Goal: Information Seeking & Learning: Learn about a topic

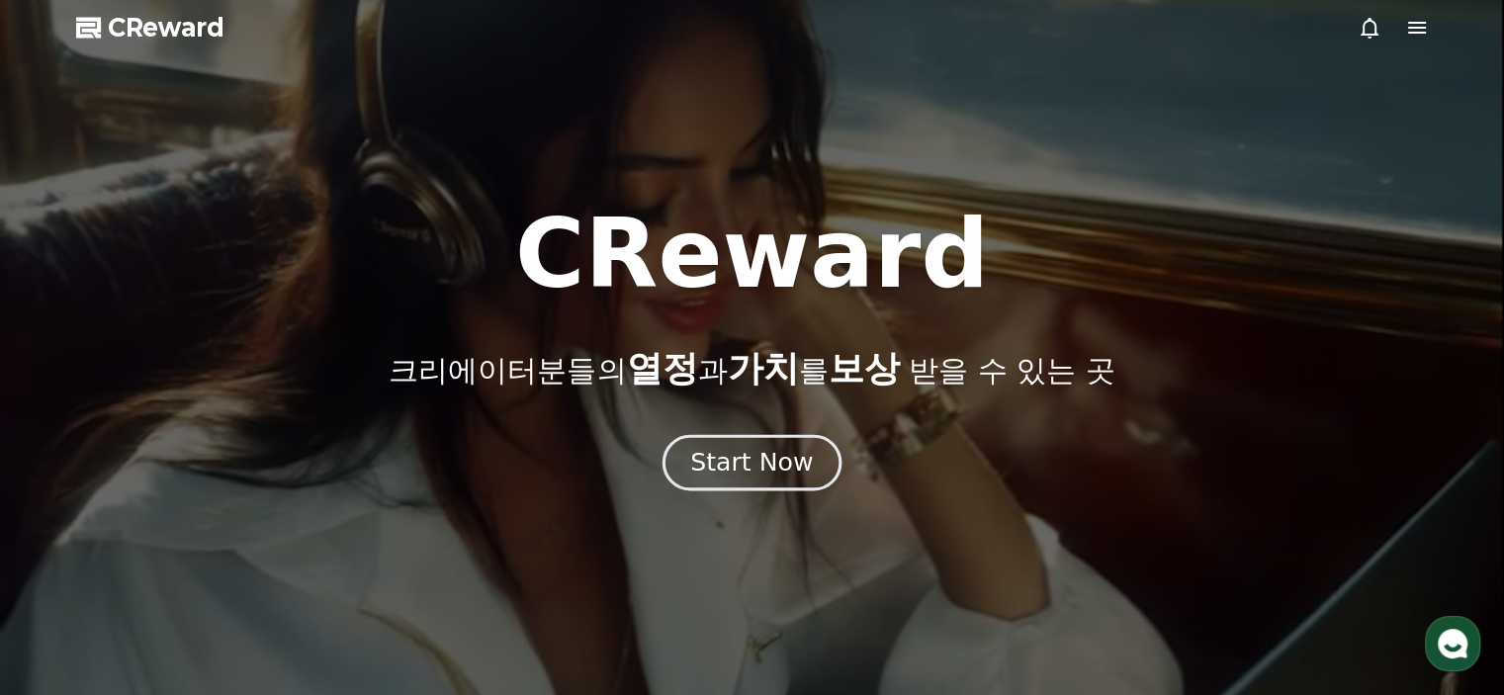
click at [745, 461] on div "Start Now" at bounding box center [751, 463] width 123 height 34
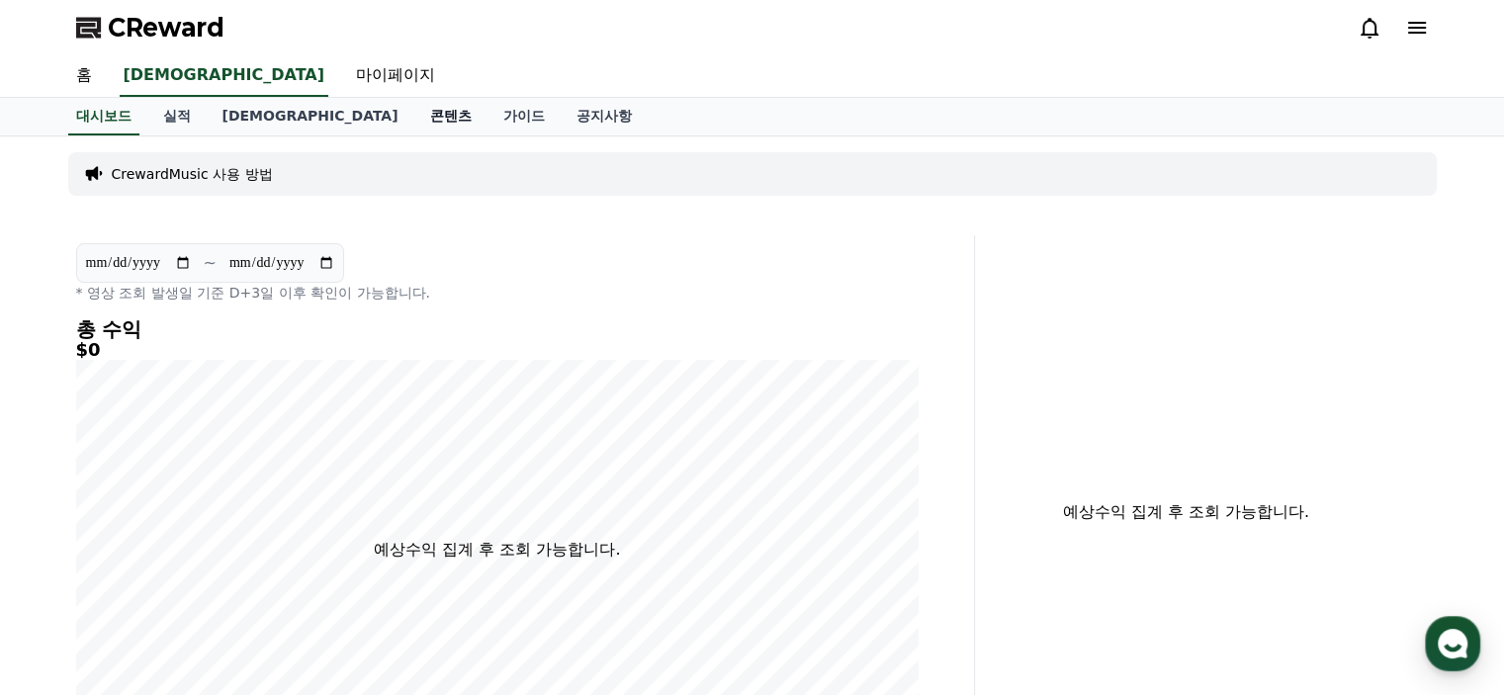
click at [414, 122] on link "콘텐츠" at bounding box center [450, 117] width 73 height 38
click at [422, 113] on link "콘텐츠" at bounding box center [450, 117] width 57 height 38
click at [102, 110] on link "대시보드" at bounding box center [103, 117] width 87 height 38
click at [185, 116] on link "실적" at bounding box center [176, 117] width 59 height 38
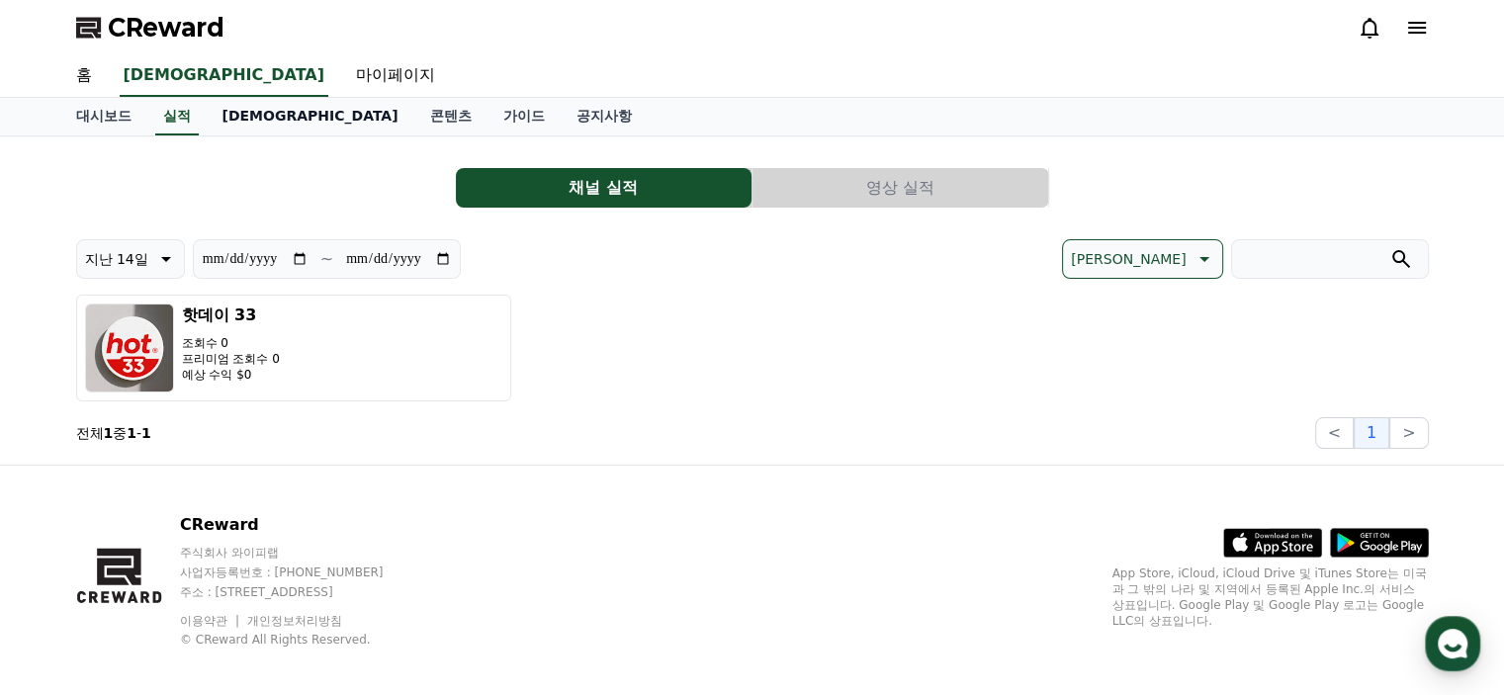
click at [239, 114] on link "[DEMOGRAPHIC_DATA]" at bounding box center [311, 117] width 208 height 38
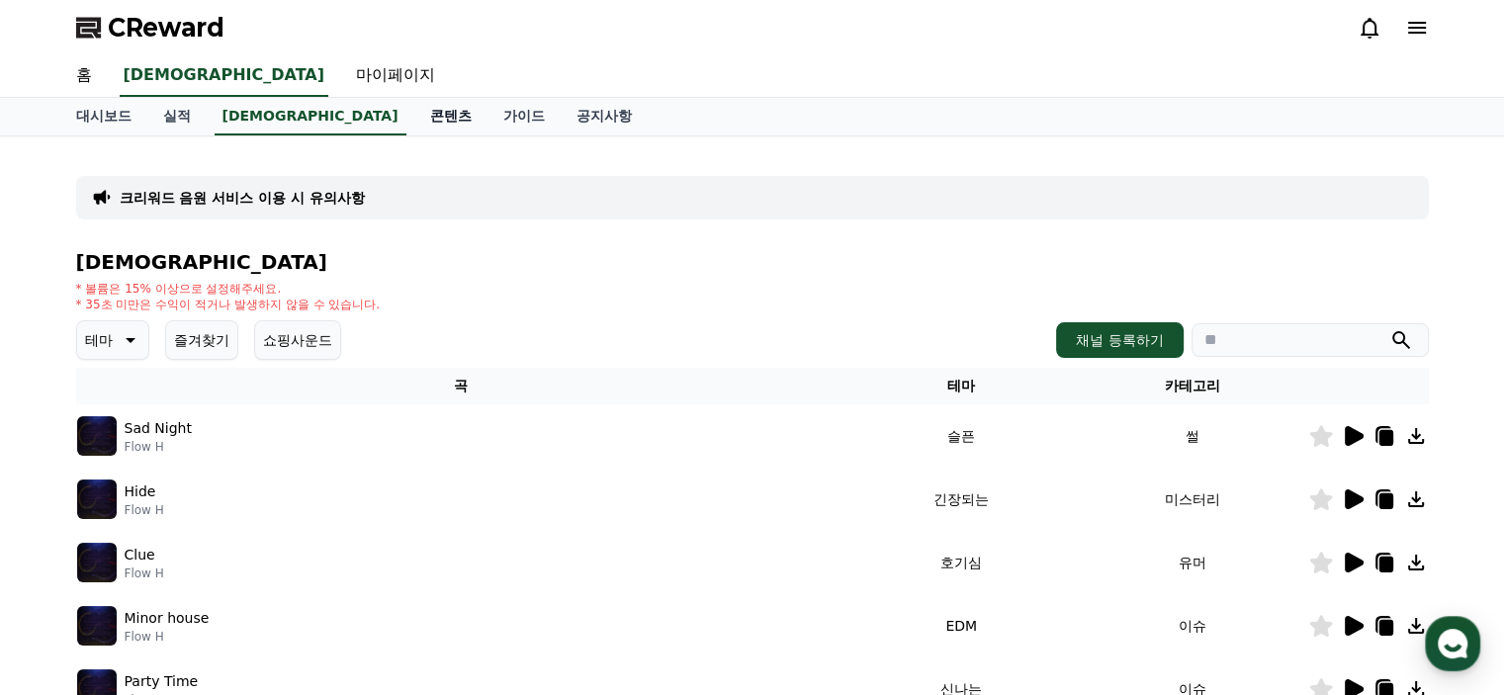
click at [414, 107] on link "콘텐츠" at bounding box center [450, 117] width 73 height 38
click at [488, 113] on link "가이드" at bounding box center [524, 117] width 73 height 38
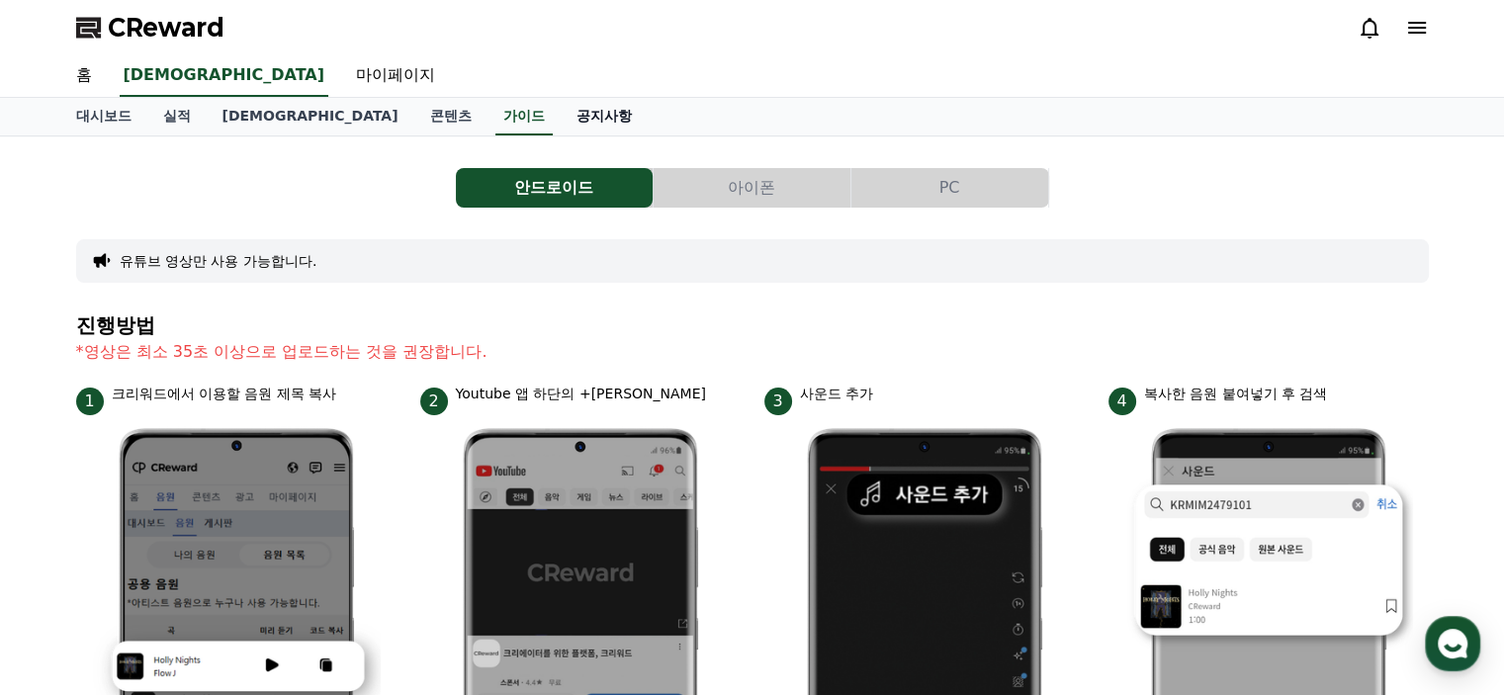
click at [561, 118] on link "공지사항" at bounding box center [604, 117] width 87 height 38
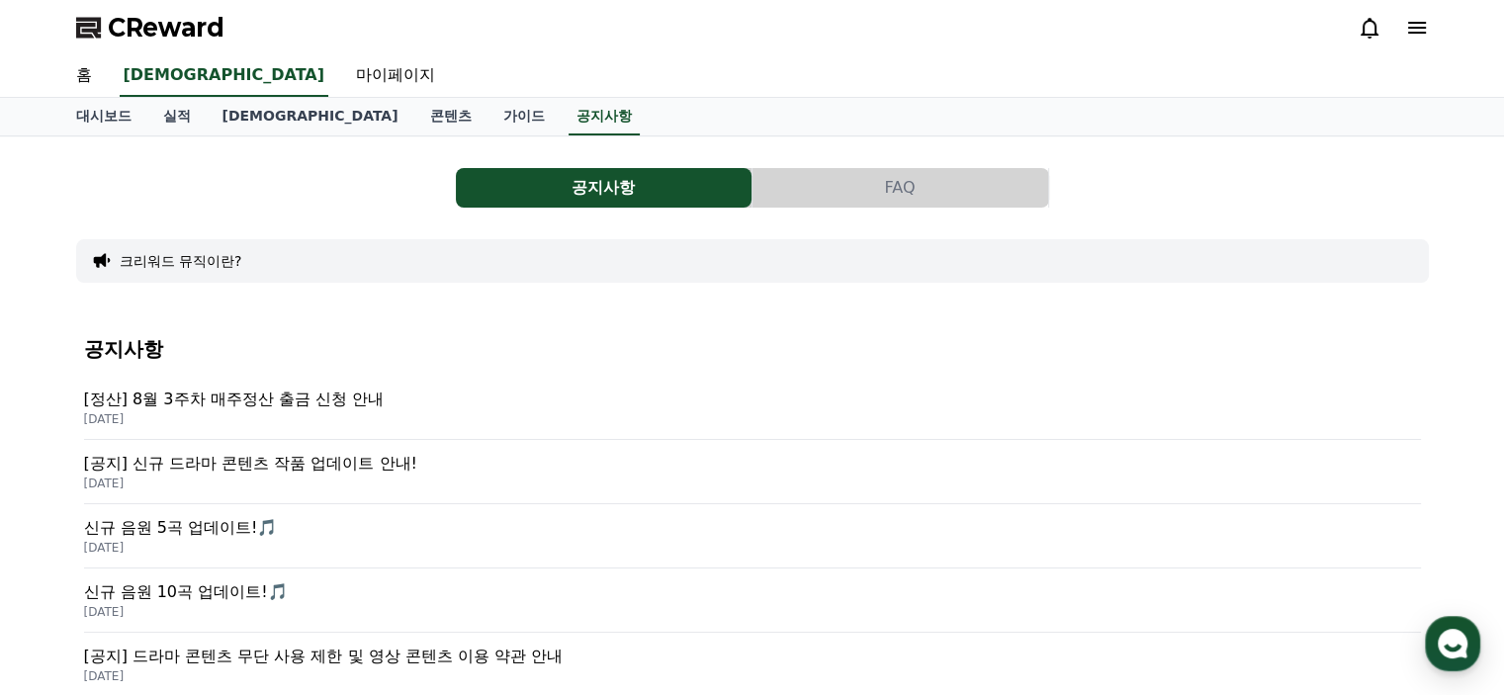
click at [275, 458] on p "[공지] 신규 드라마 콘텐츠 작품 업데이트 안내!" at bounding box center [752, 464] width 1337 height 24
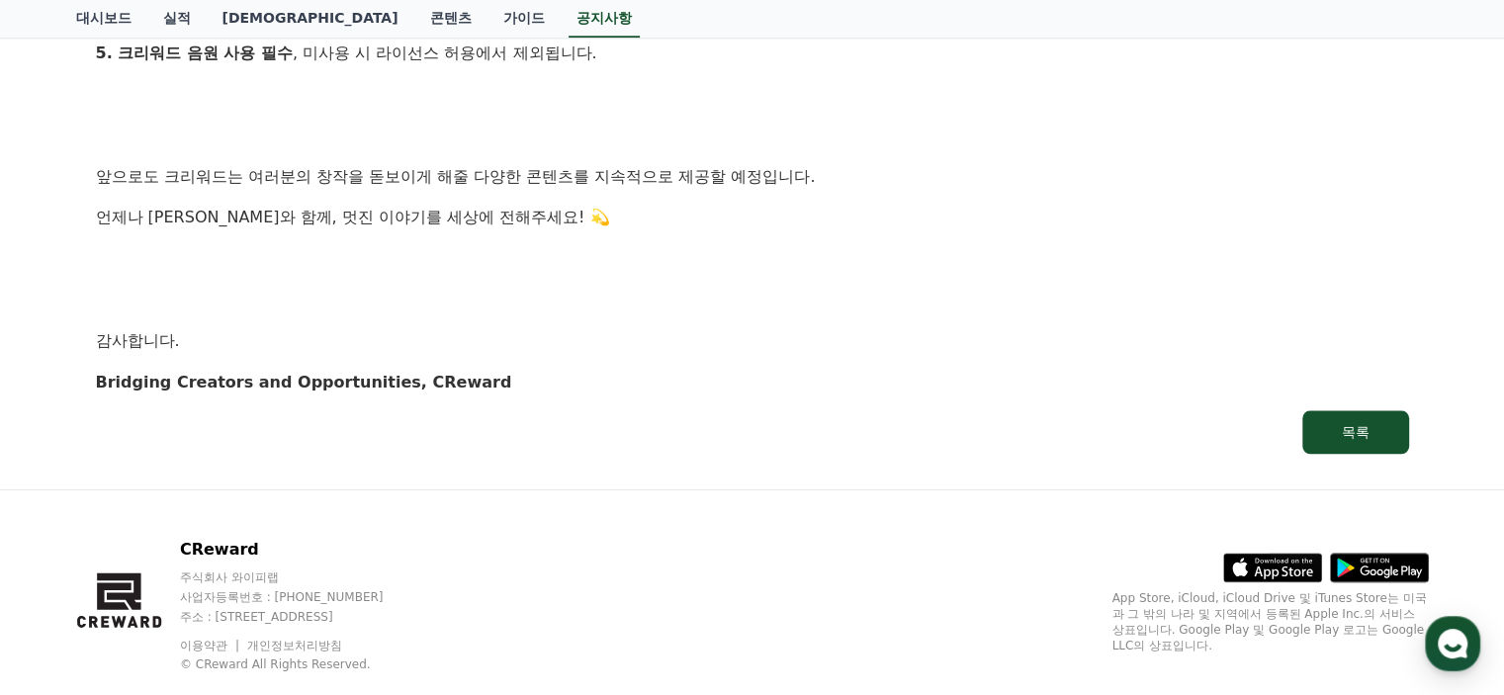
scroll to position [2182, 0]
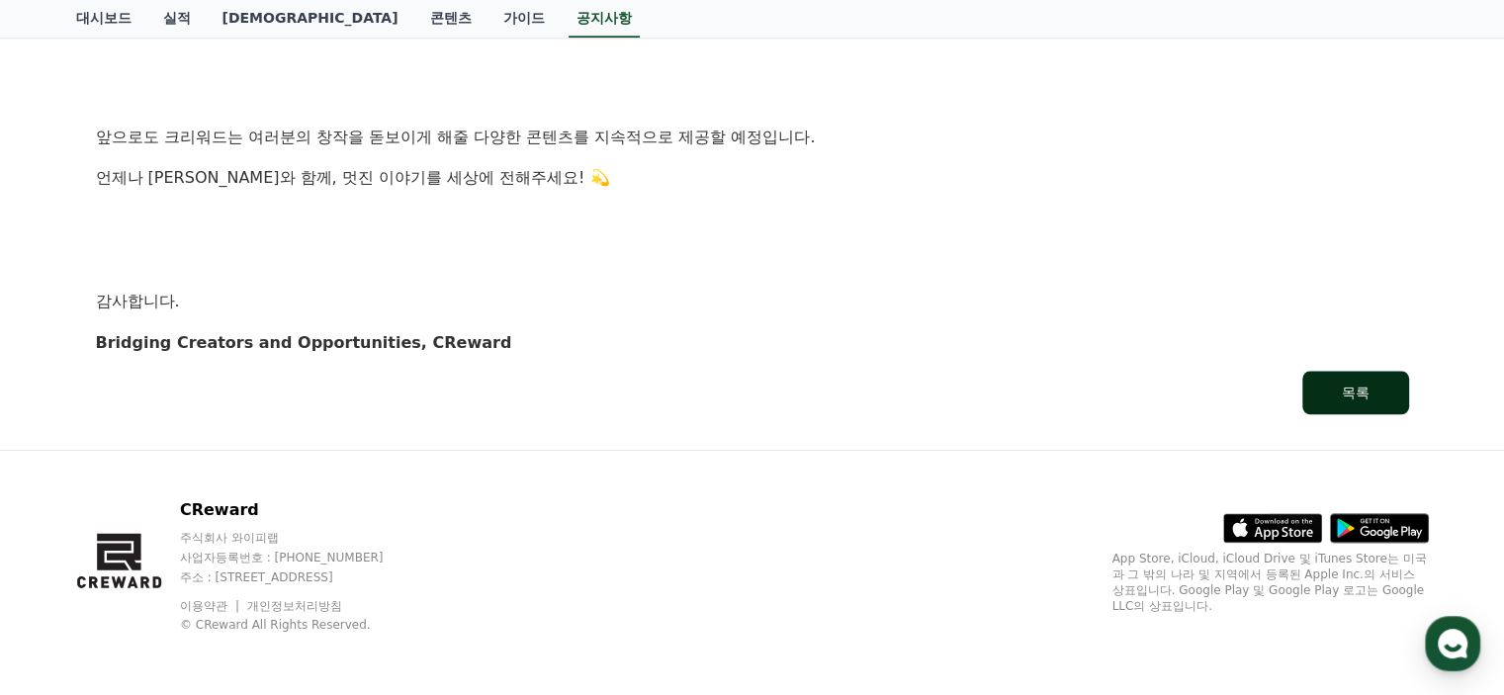
click at [1345, 398] on div "목록" at bounding box center [1356, 393] width 28 height 20
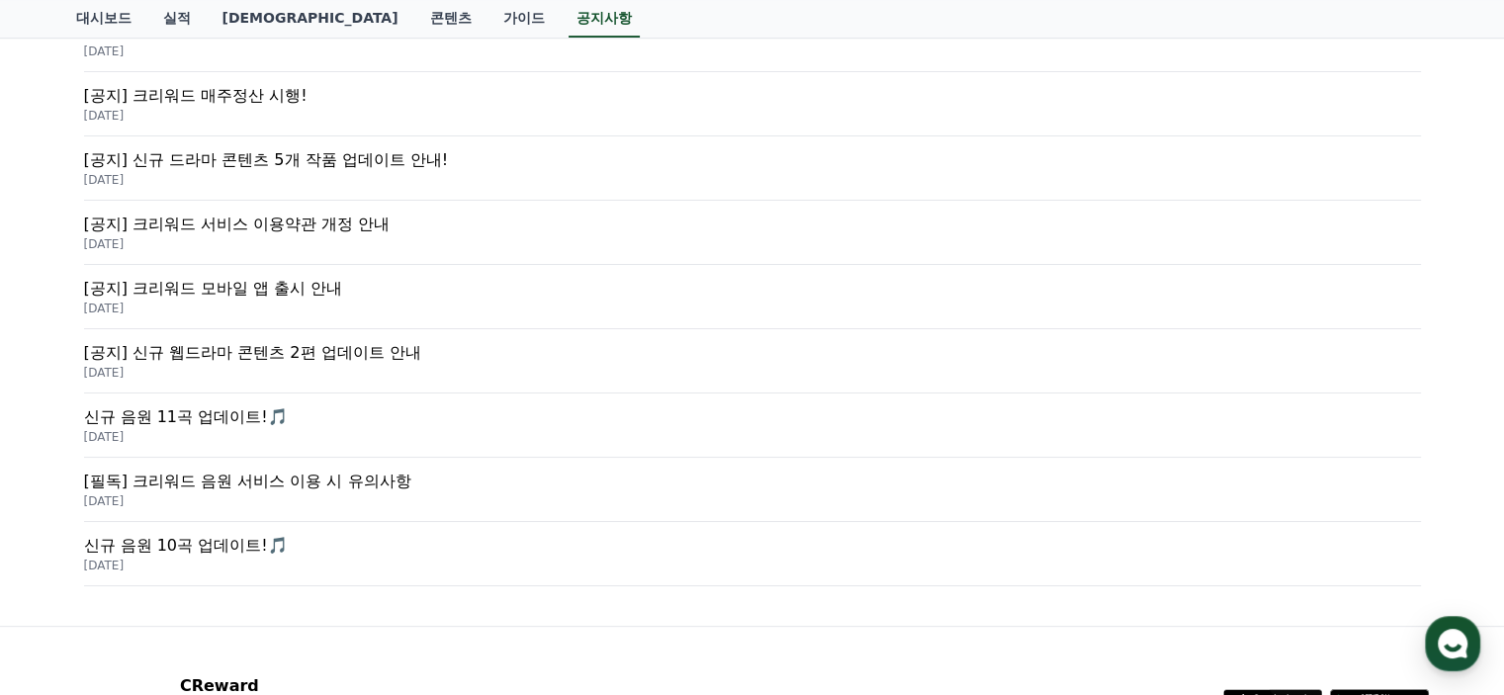
scroll to position [692, 0]
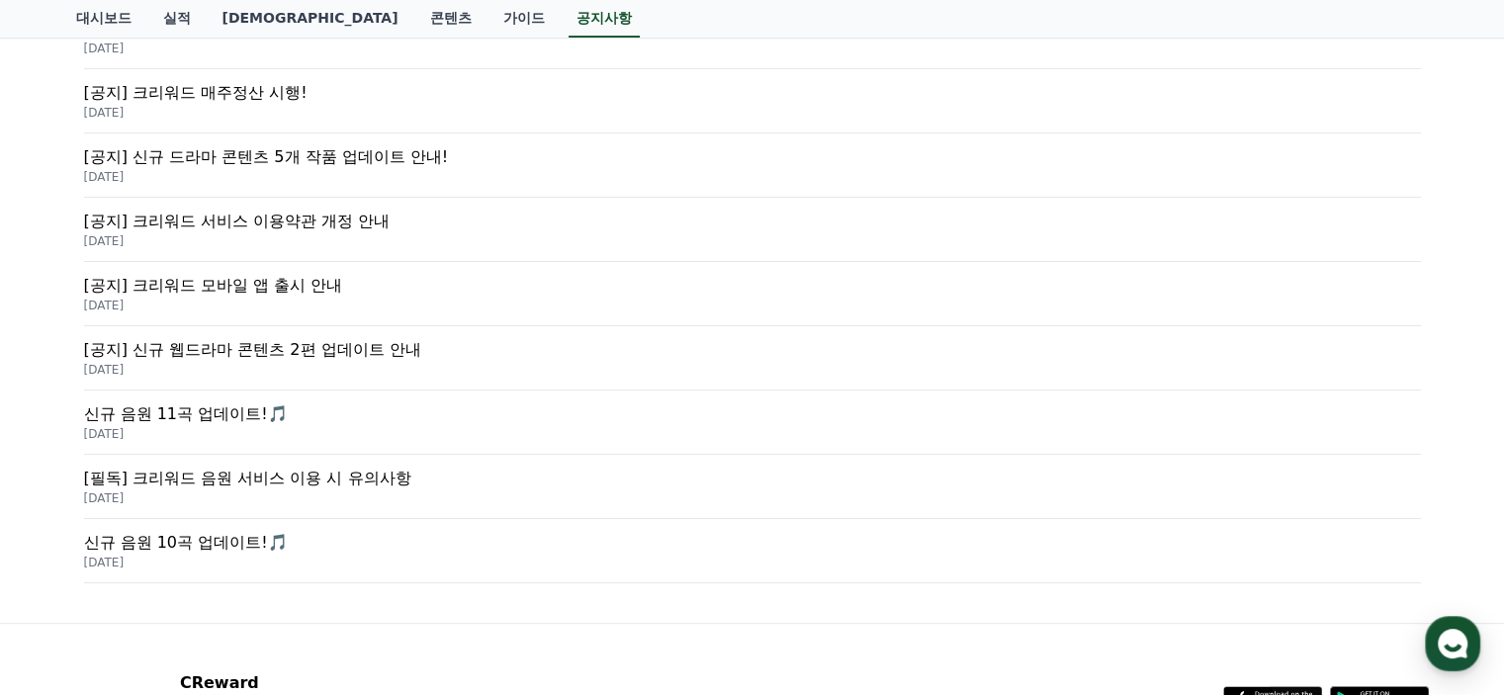
click at [233, 282] on p "[공지] 크리워드 모바일 앱 출시 안내" at bounding box center [752, 286] width 1337 height 24
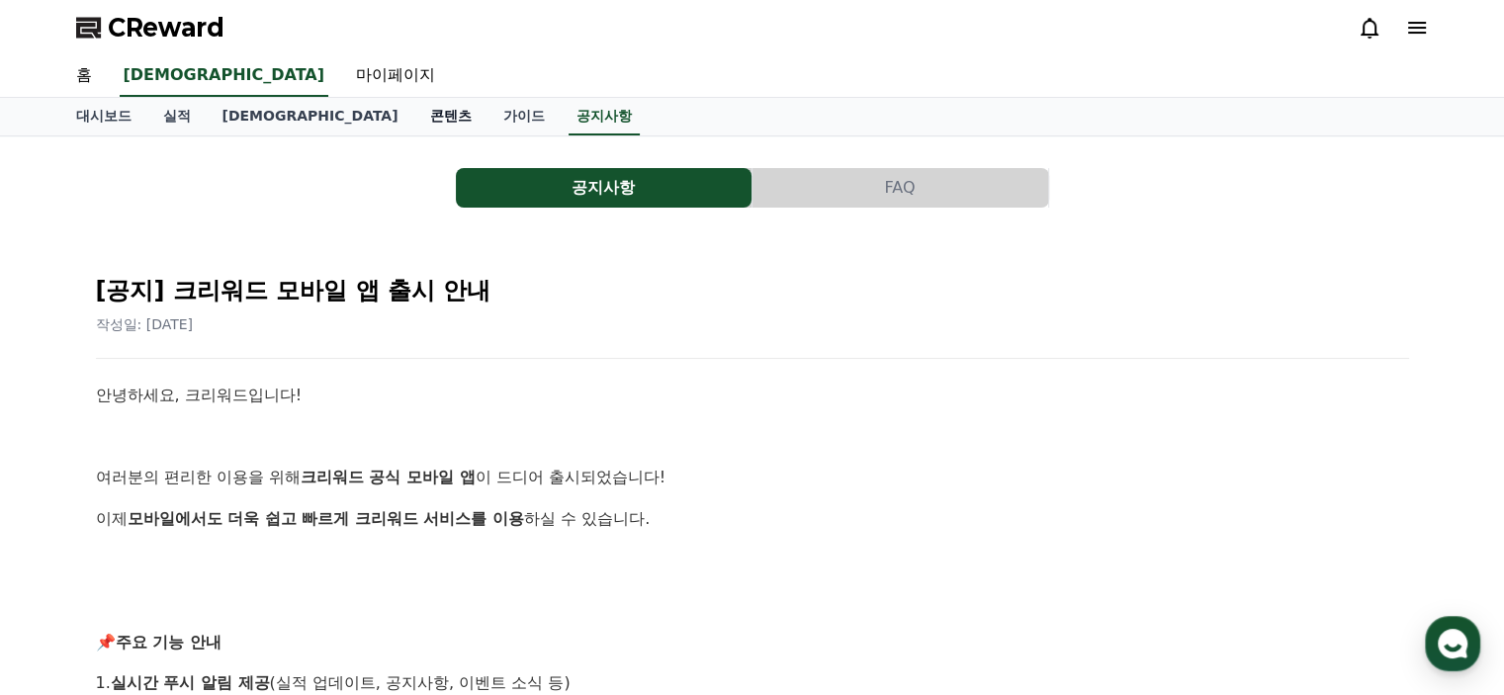
click at [414, 114] on link "콘텐츠" at bounding box center [450, 117] width 73 height 38
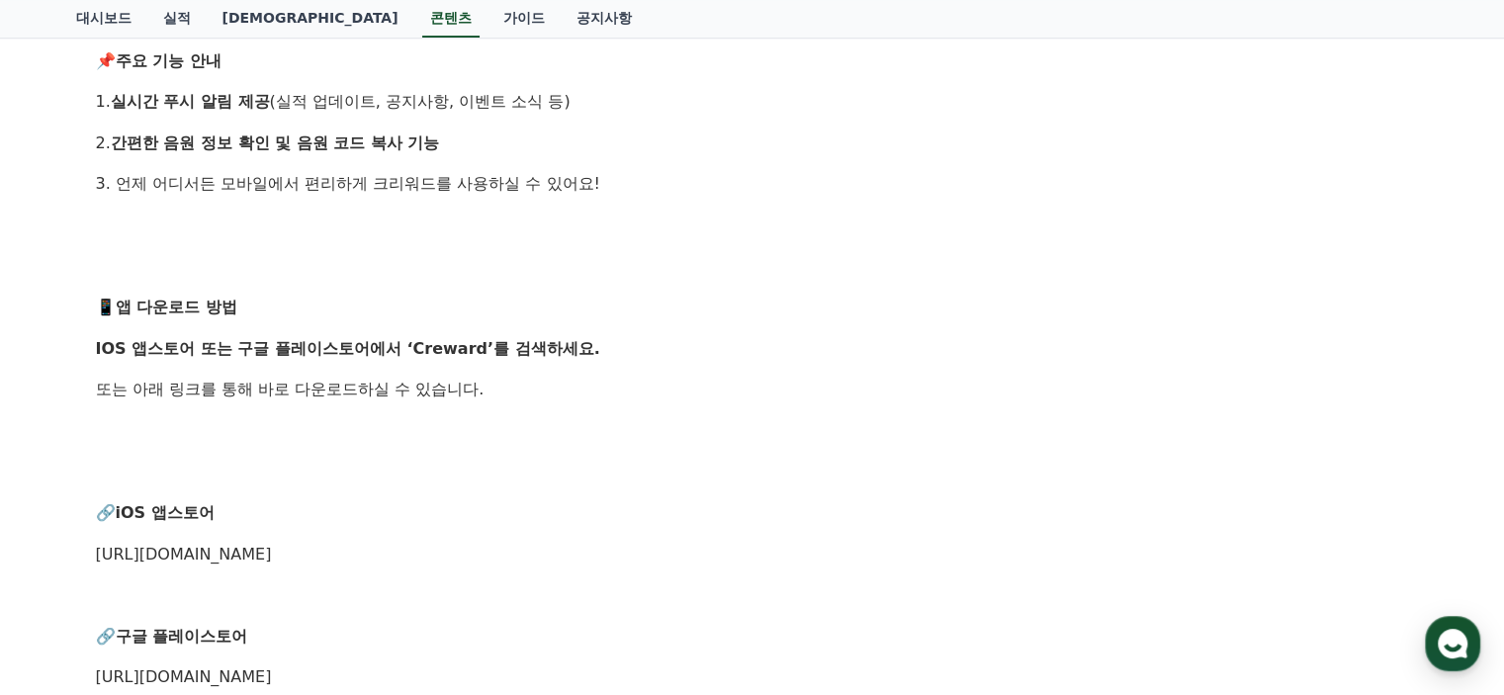
scroll to position [692, 0]
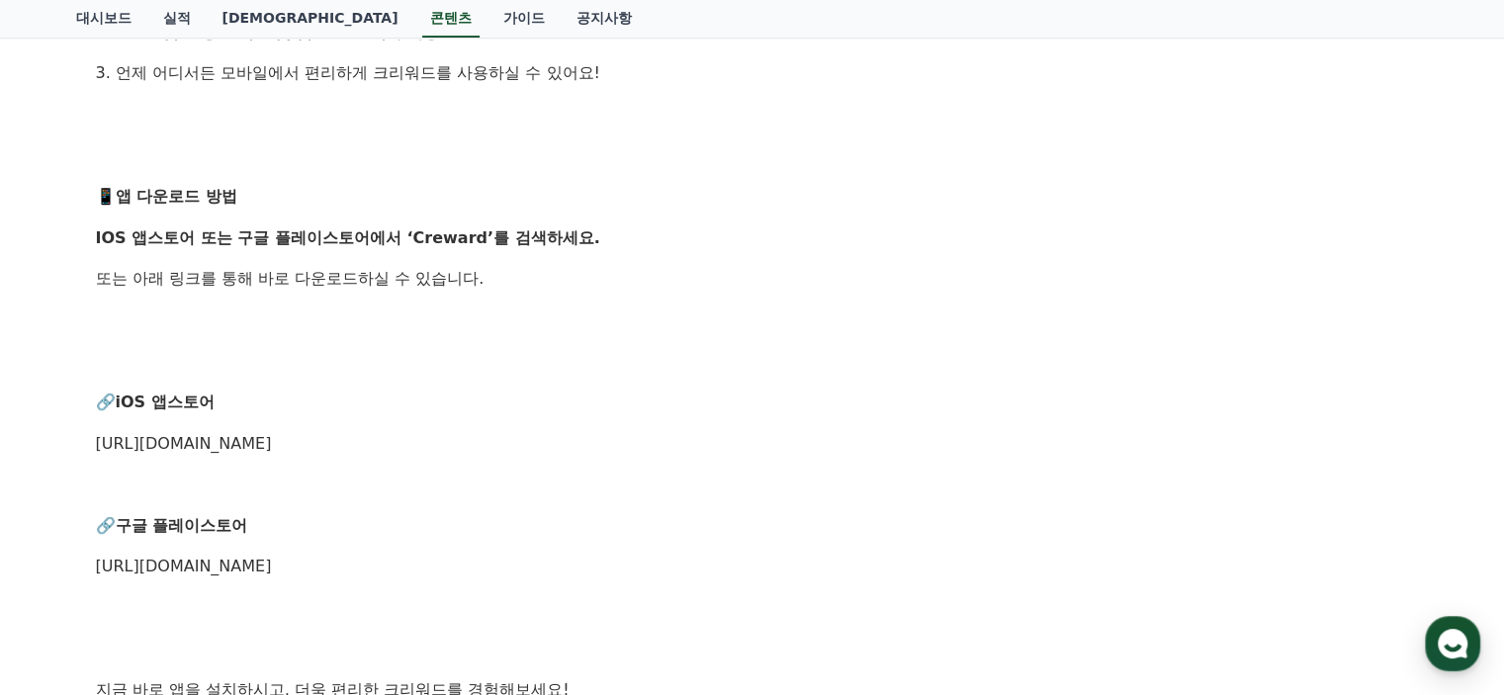
click at [272, 570] on link "[URL][DOMAIN_NAME]" at bounding box center [184, 566] width 176 height 19
